Goal: Task Accomplishment & Management: Use online tool/utility

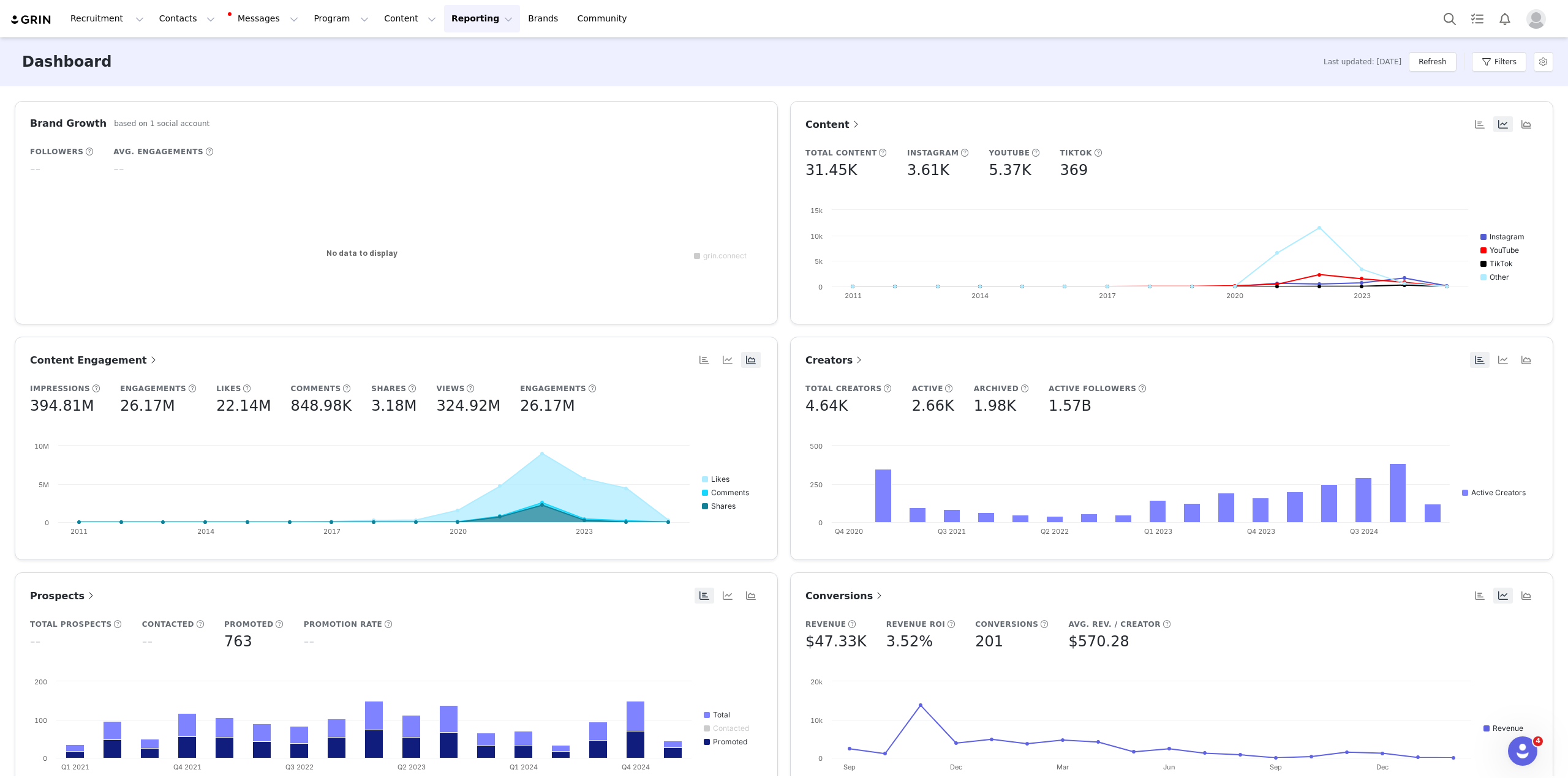
click at [444, 18] on button "Reporting Reporting" at bounding box center [482, 19] width 76 height 27
click at [436, 76] on p "Report Builder" at bounding box center [439, 77] width 61 height 13
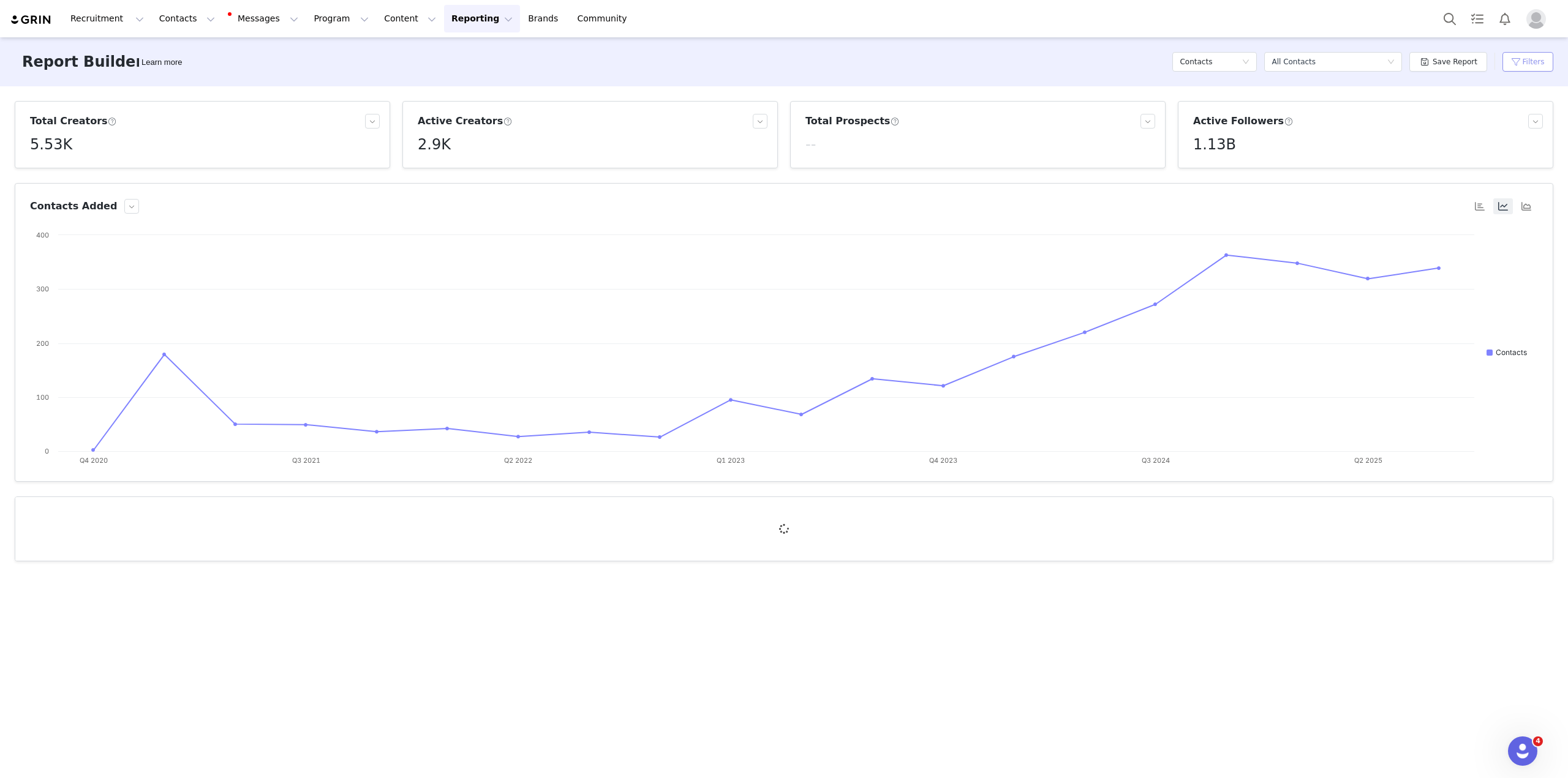
click at [1532, 66] on button "Filters" at bounding box center [1528, 61] width 51 height 19
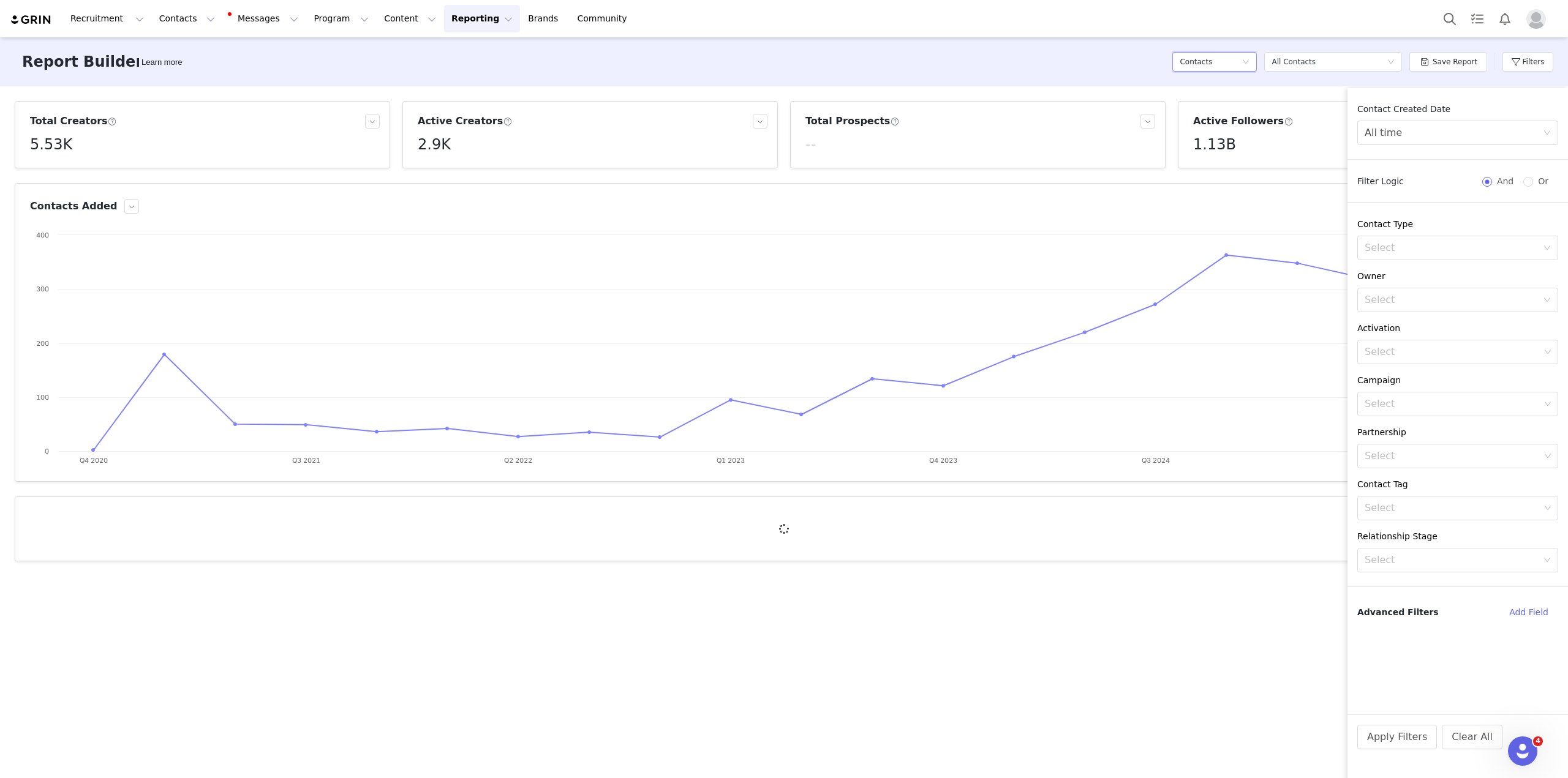
click at [1211, 56] on h5 "Contacts" at bounding box center [1195, 61] width 32 height 18
click at [1234, 159] on h5 "Activation Orders" at bounding box center [1220, 165] width 70 height 14
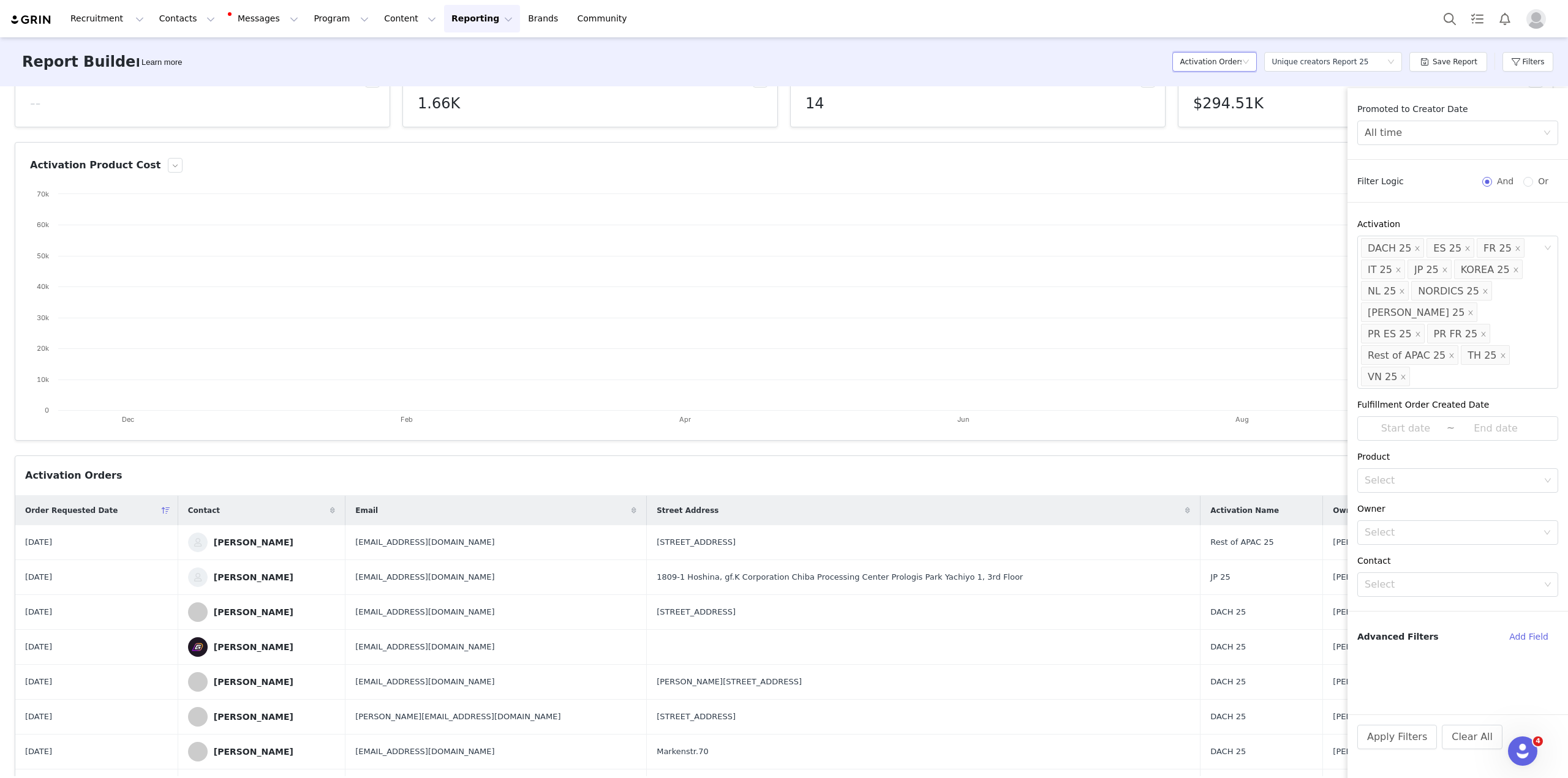
scroll to position [61, 0]
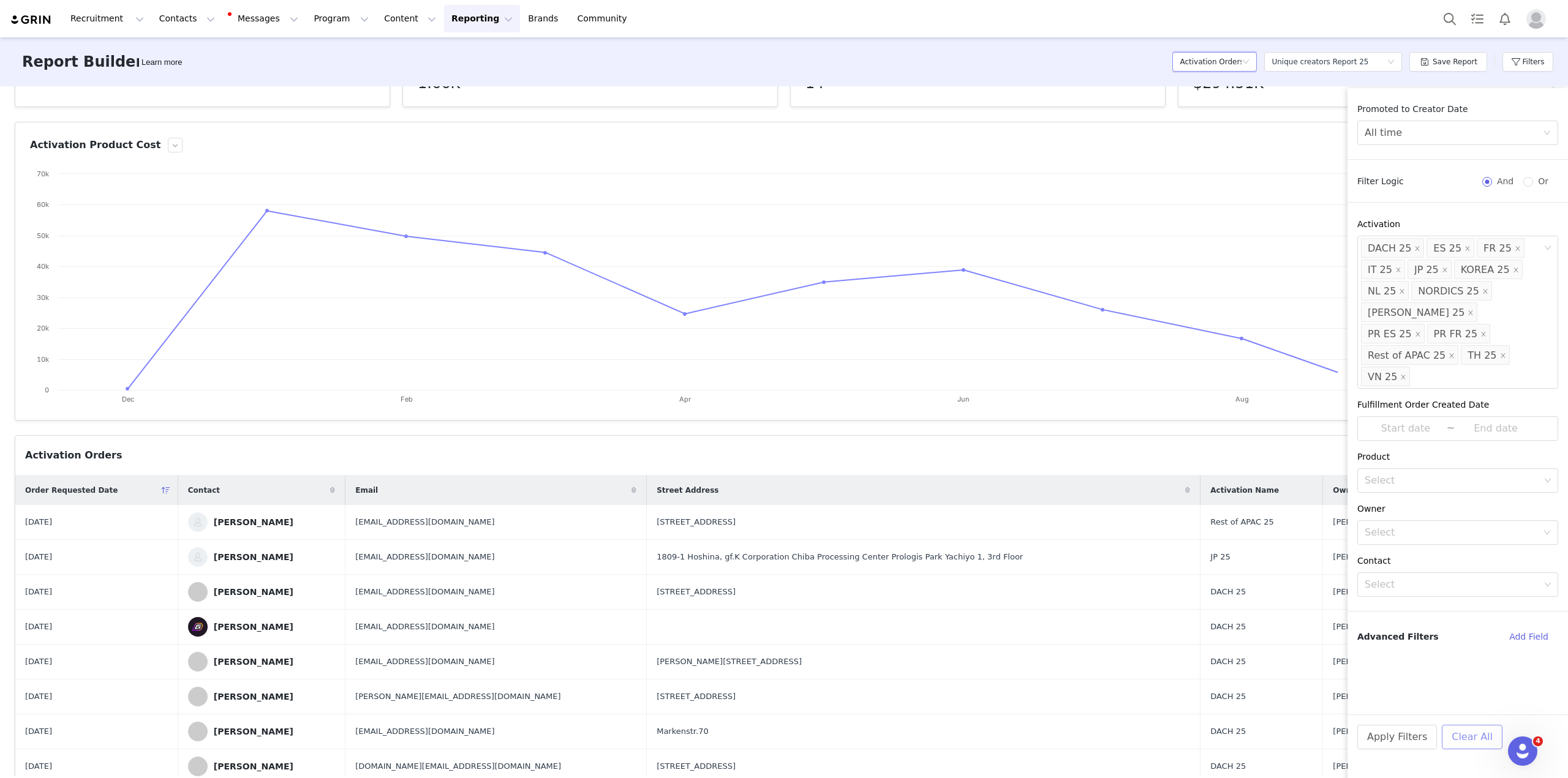
click at [1456, 739] on button "Clear All" at bounding box center [1472, 737] width 61 height 25
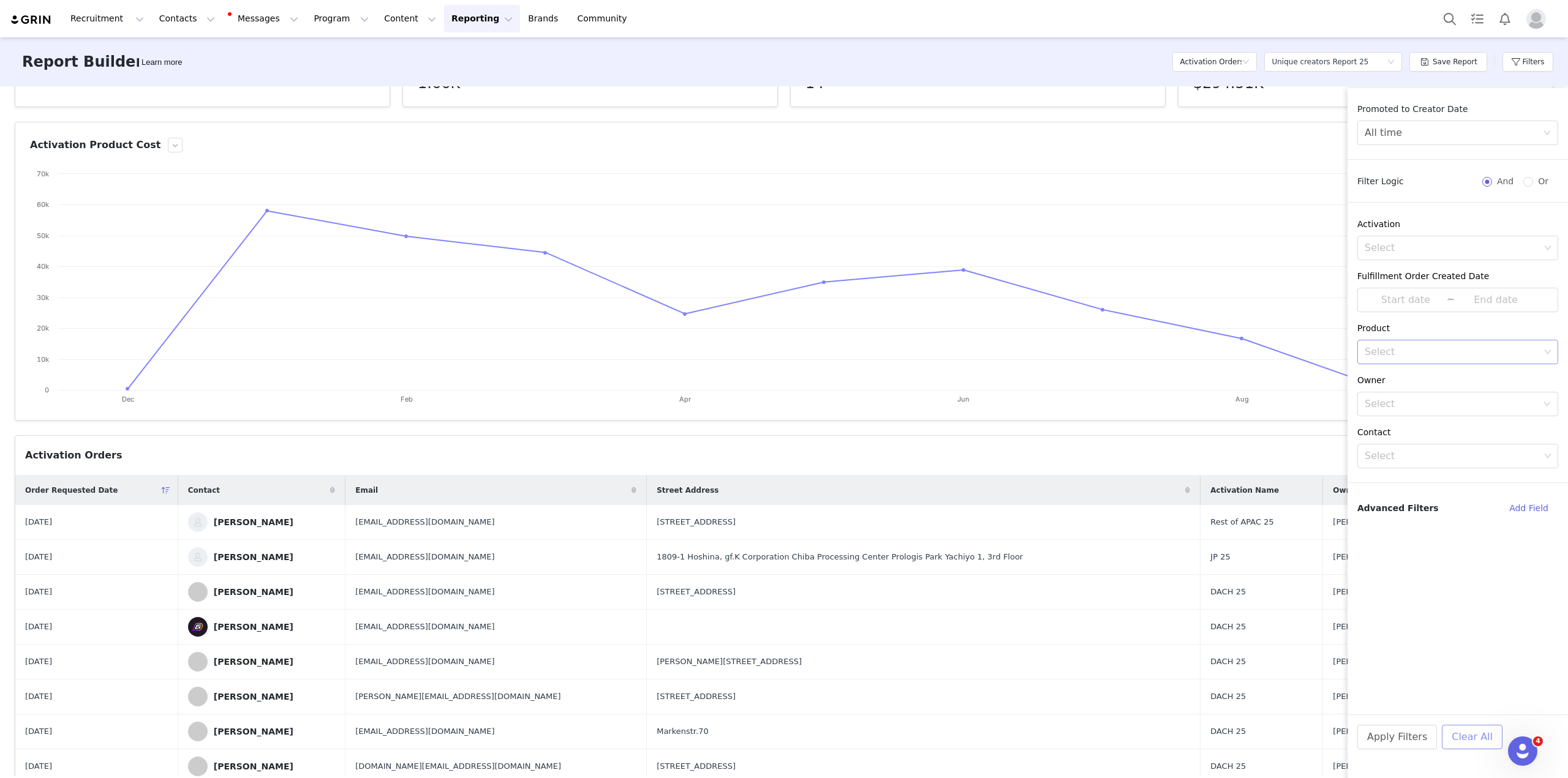
click at [1491, 355] on div "Select" at bounding box center [1452, 351] width 175 height 12
type input "cold"
click at [1468, 374] on li "Cold Shoe" at bounding box center [1458, 379] width 201 height 19
type input "promp"
click at [1460, 385] on li "Prompter" at bounding box center [1458, 379] width 201 height 19
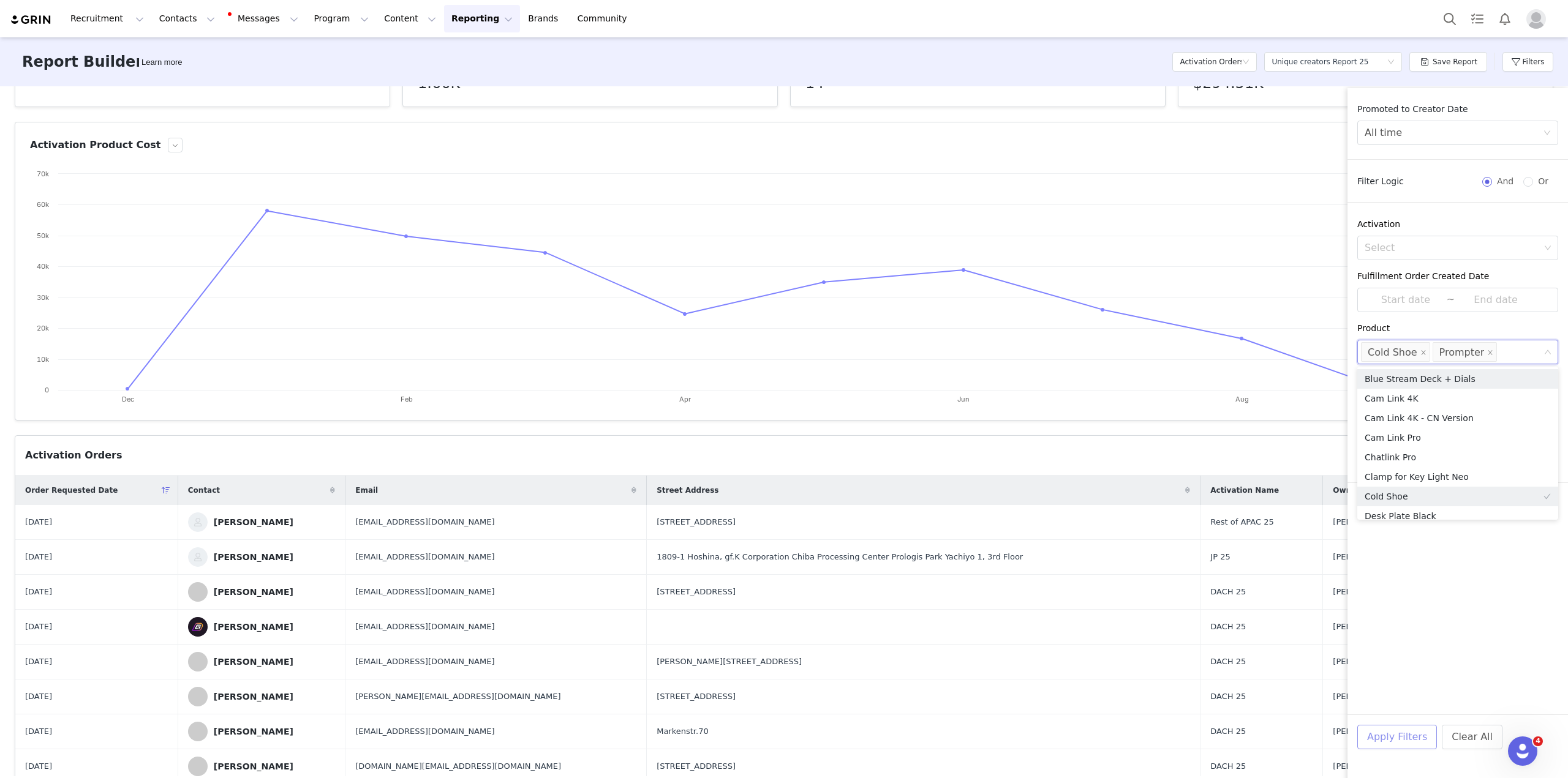
click at [1371, 743] on button "Apply Filters" at bounding box center [1397, 737] width 79 height 25
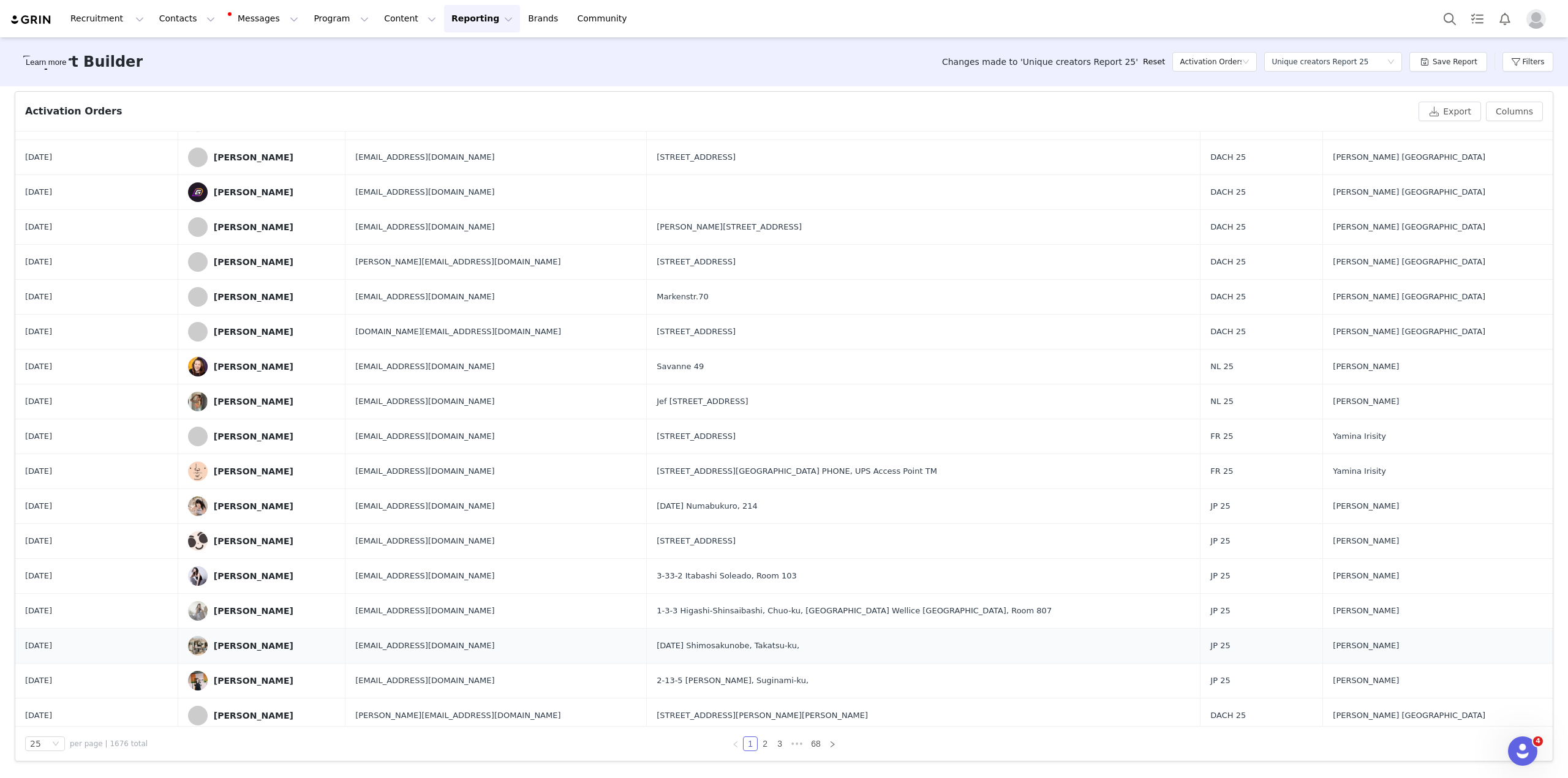
scroll to position [0, 0]
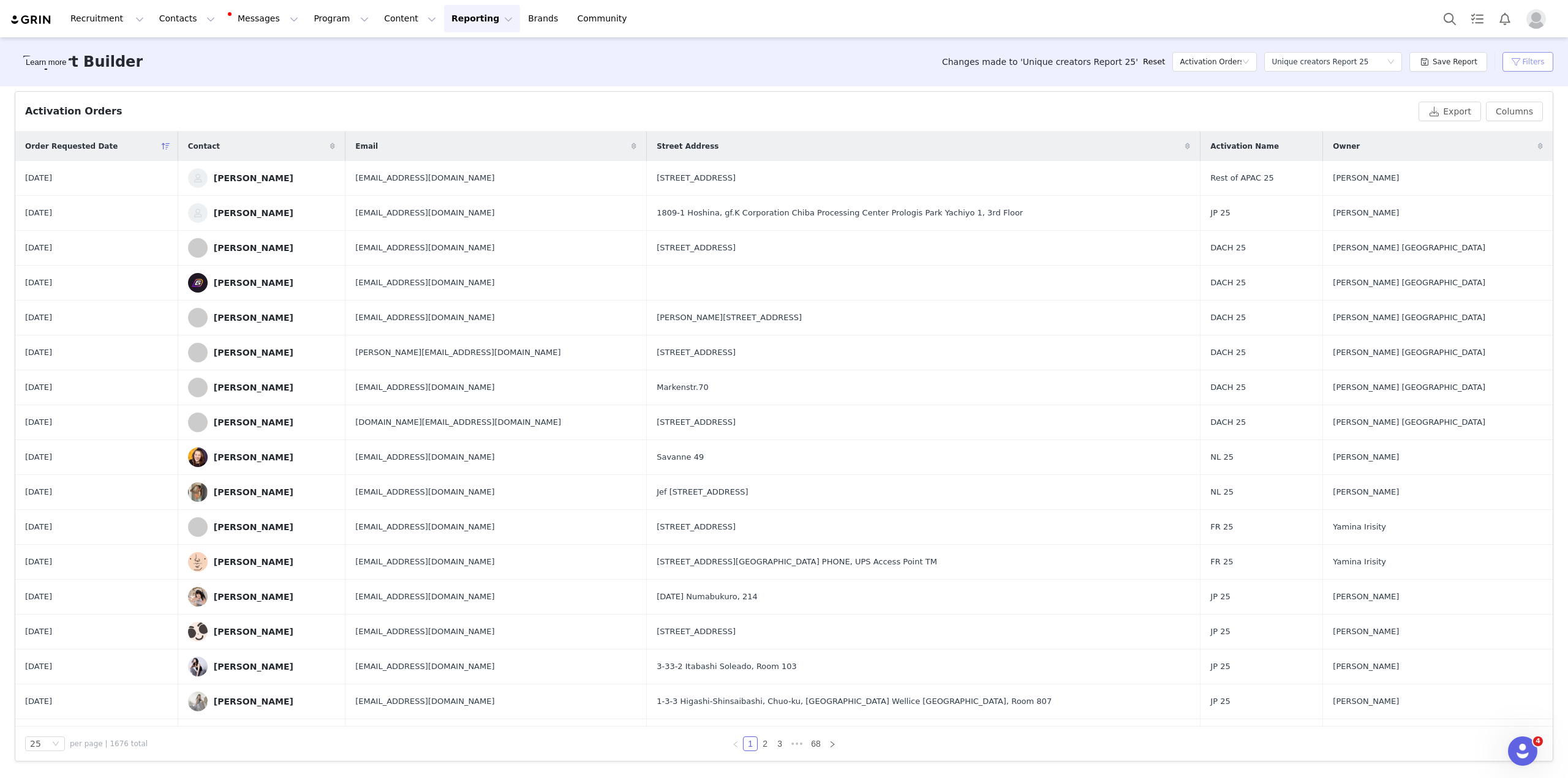
click at [1533, 69] on button "Filters" at bounding box center [1528, 61] width 51 height 19
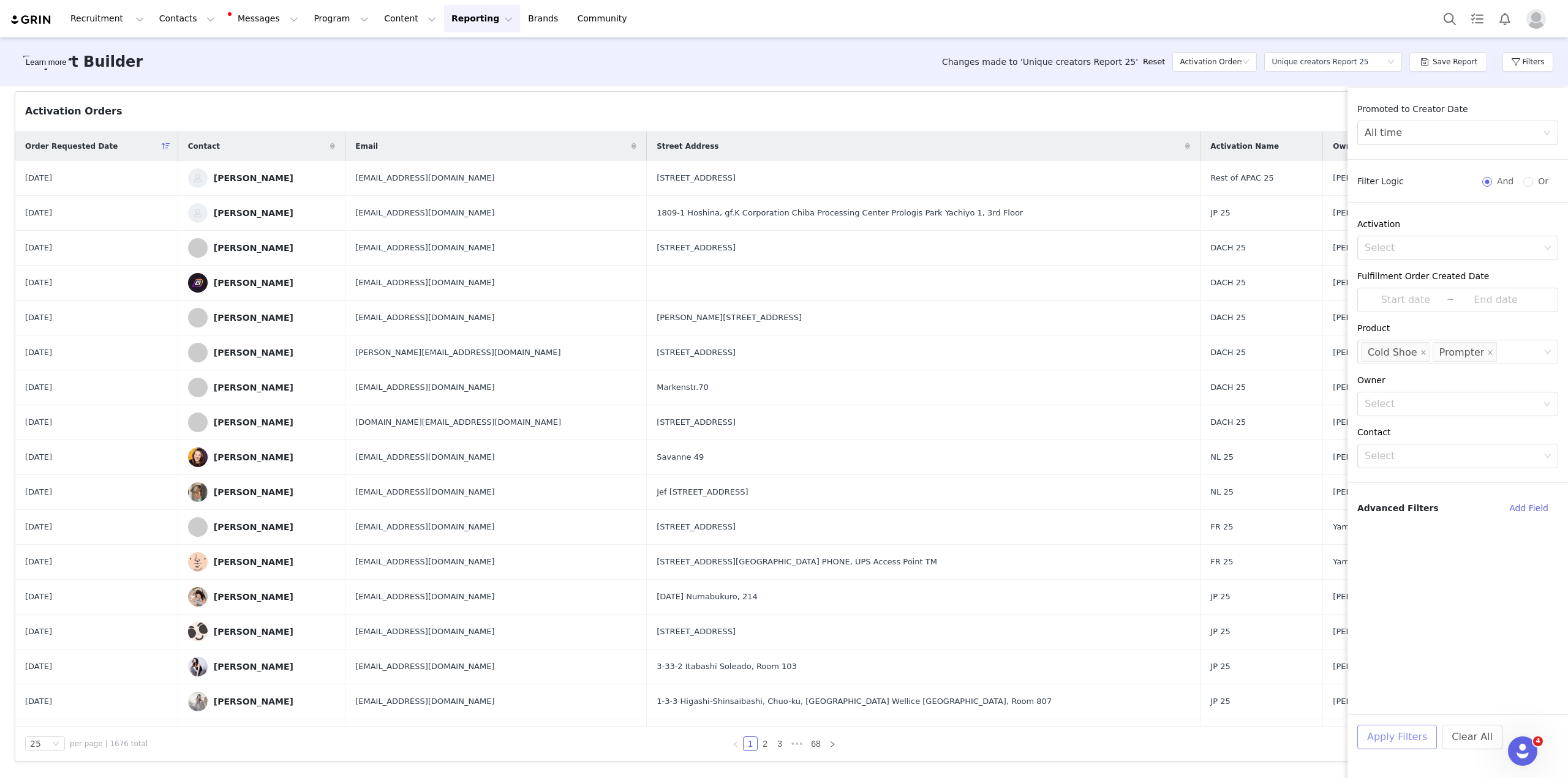
click at [1405, 729] on button "Apply Filters" at bounding box center [1397, 737] width 79 height 25
